Goal: Task Accomplishment & Management: Use online tool/utility

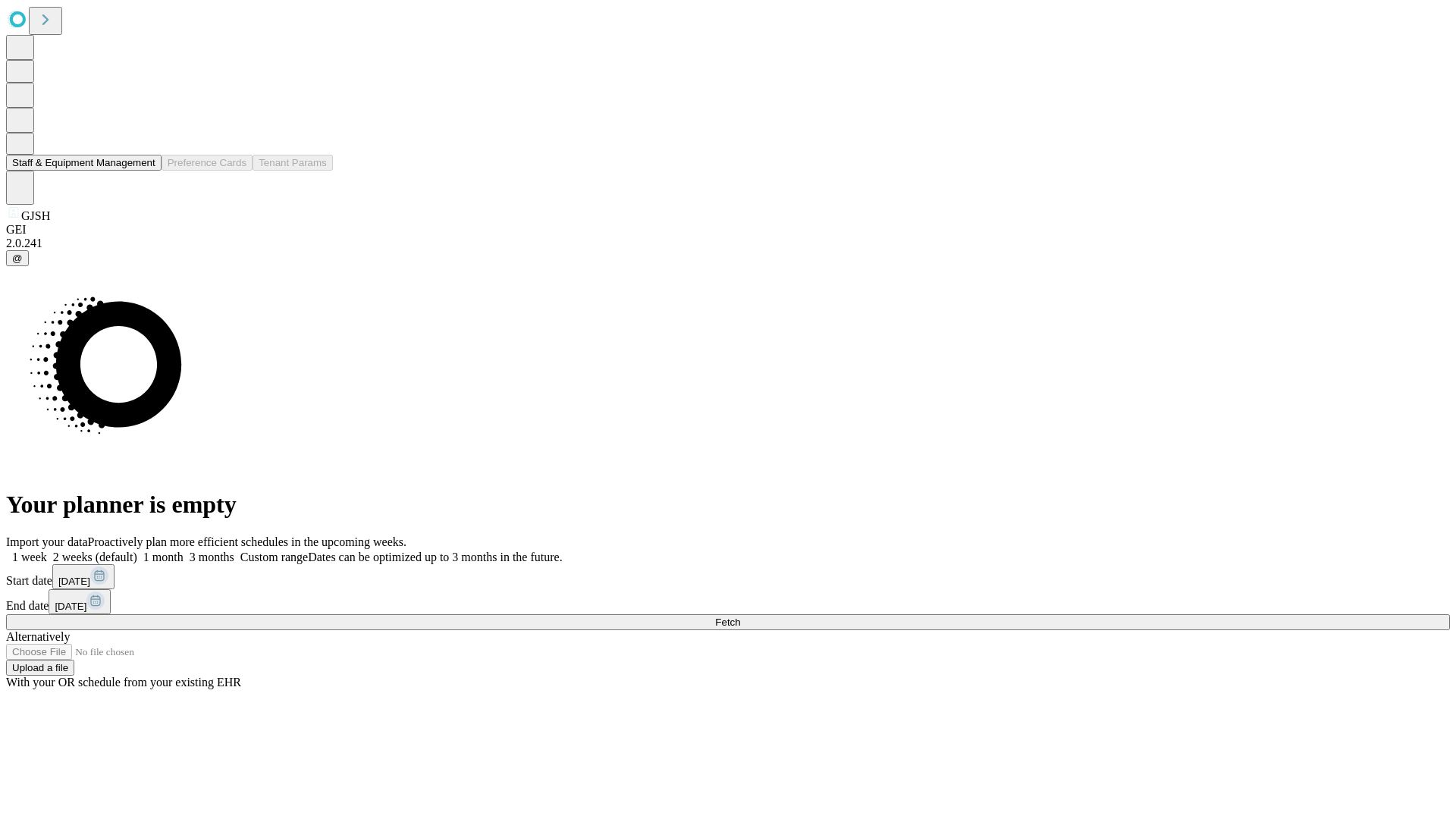
click at [145, 170] on button "Staff & Equipment Management" at bounding box center [83, 163] width 155 height 16
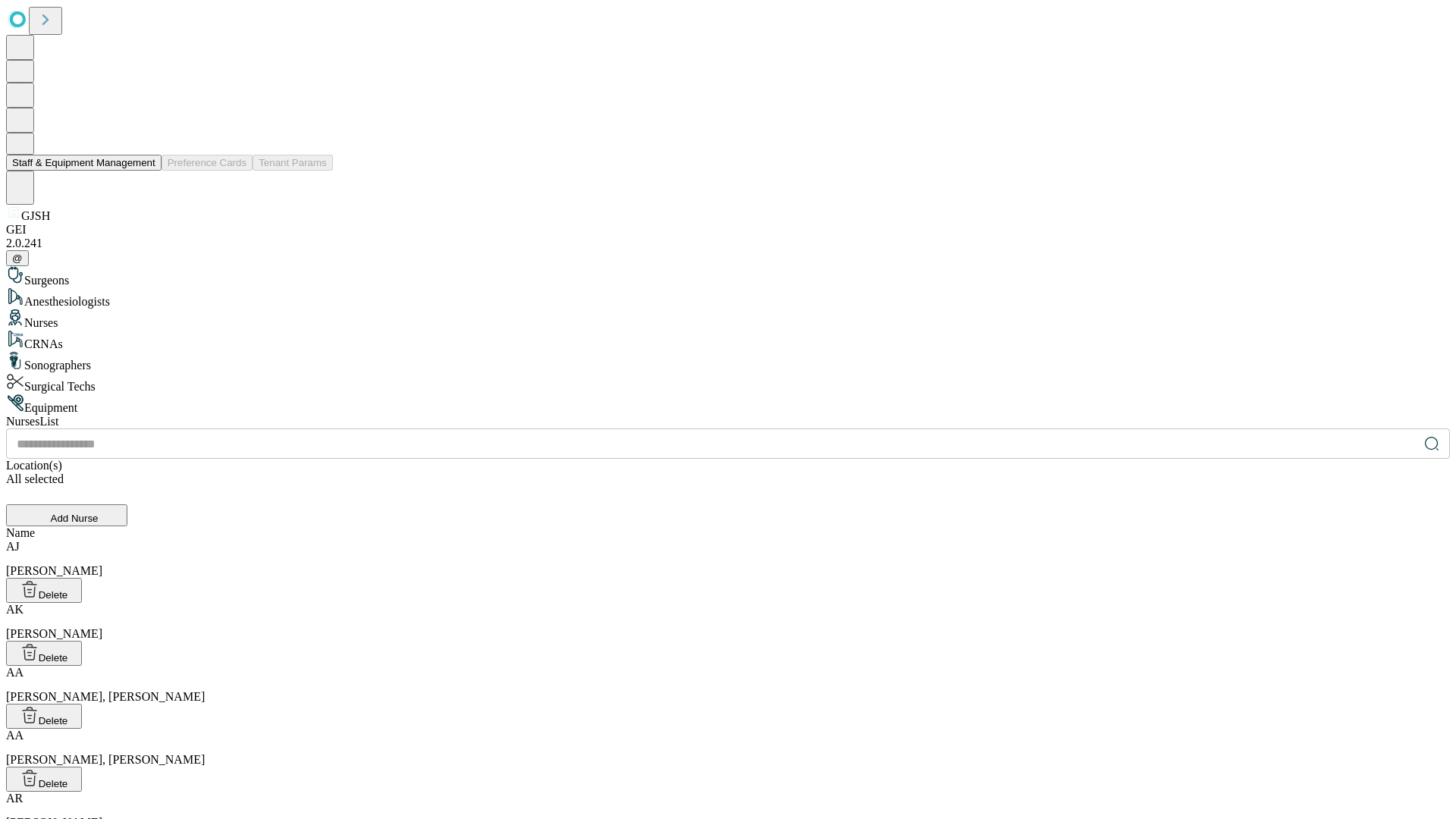
click at [145, 170] on button "Staff & Equipment Management" at bounding box center [83, 163] width 155 height 16
